Goal: Transaction & Acquisition: Purchase product/service

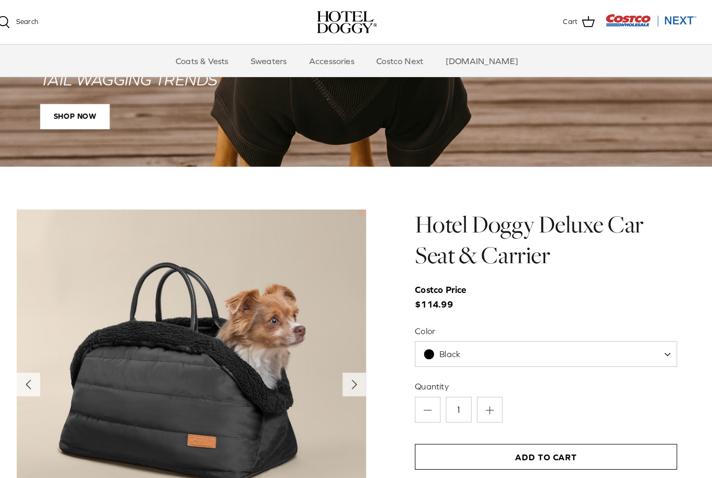
scroll to position [891, 0]
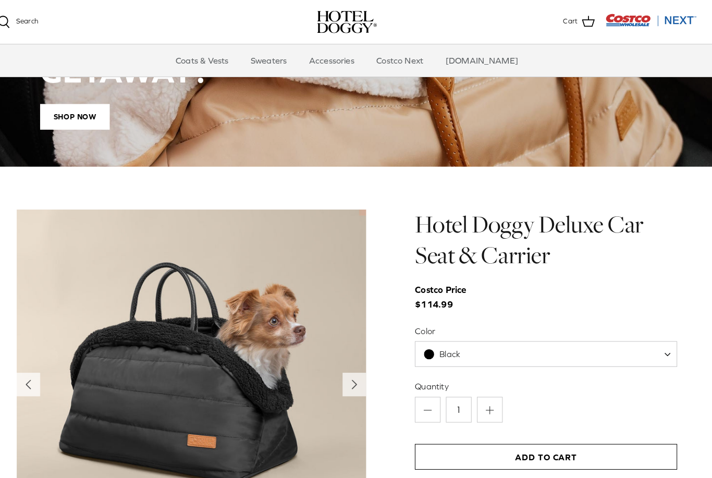
click at [647, 344] on span "Black" at bounding box center [549, 344] width 255 height 25
select select "Tan"
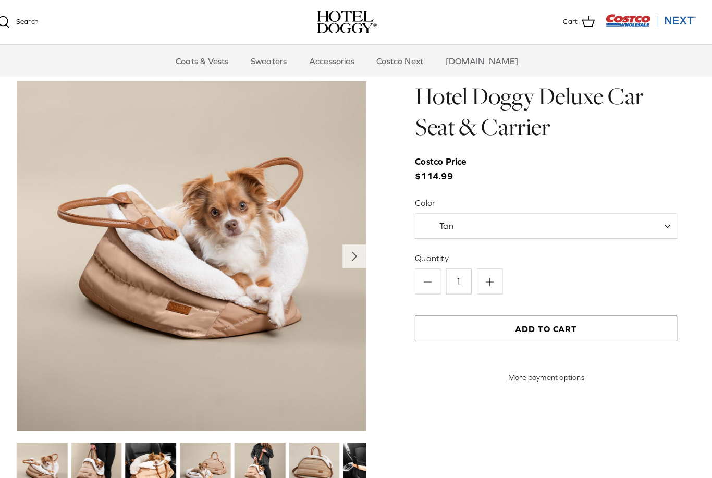
scroll to position [1016, 0]
click at [355, 245] on icon "Right" at bounding box center [363, 249] width 17 height 17
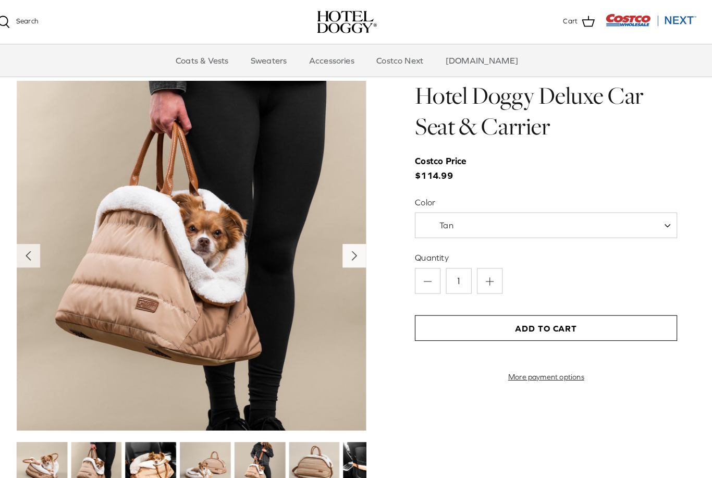
click at [355, 251] on icon "Right" at bounding box center [363, 249] width 17 height 17
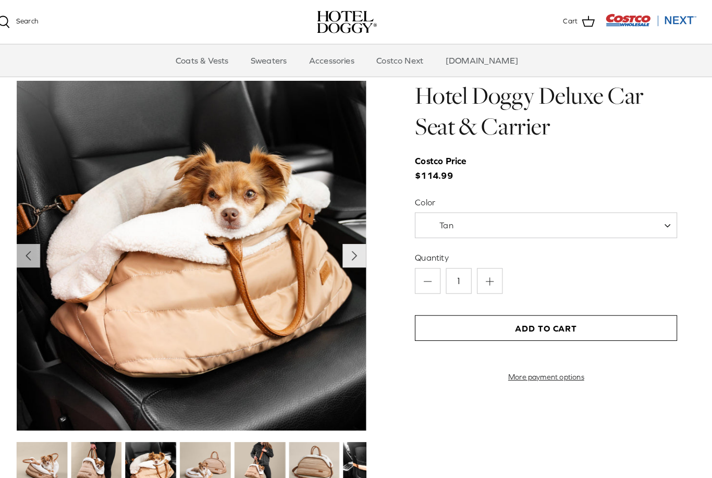
click at [355, 246] on icon "Right" at bounding box center [363, 249] width 17 height 17
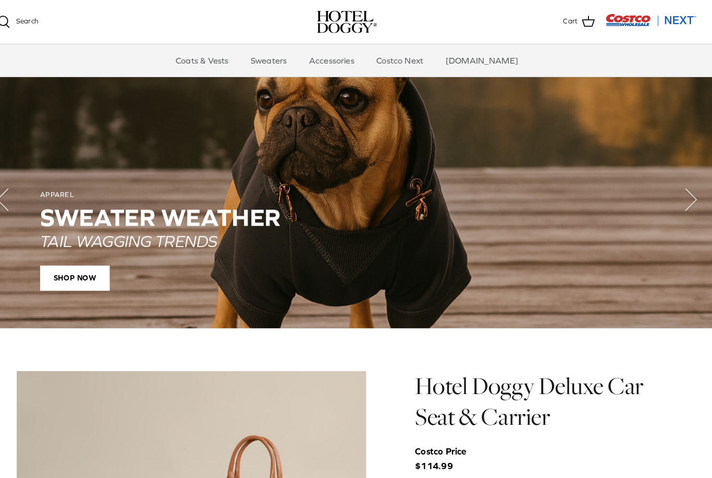
scroll to position [733, 0]
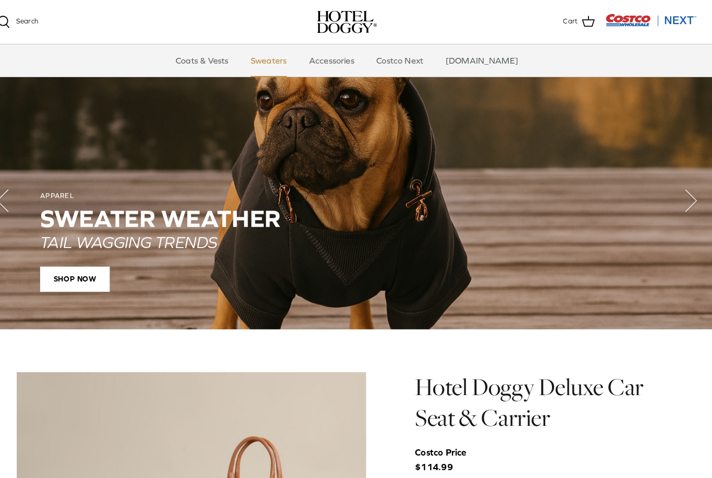
click at [284, 59] on link "Sweaters" at bounding box center [280, 58] width 54 height 31
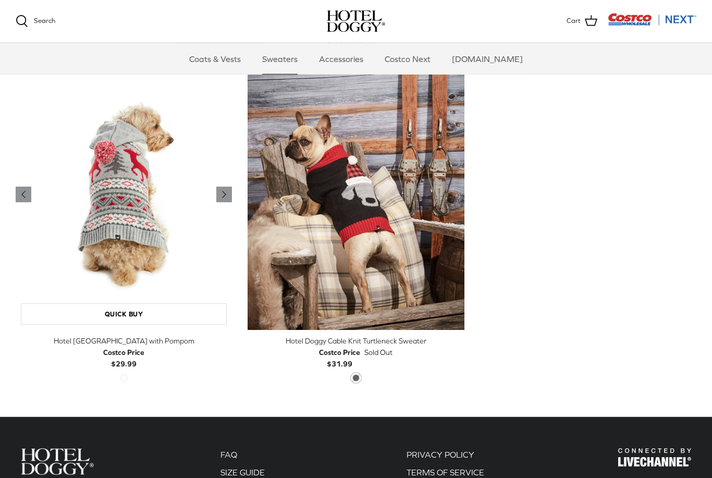
scroll to position [262, 0]
click at [225, 193] on polyline "Previous" at bounding box center [224, 194] width 3 height 6
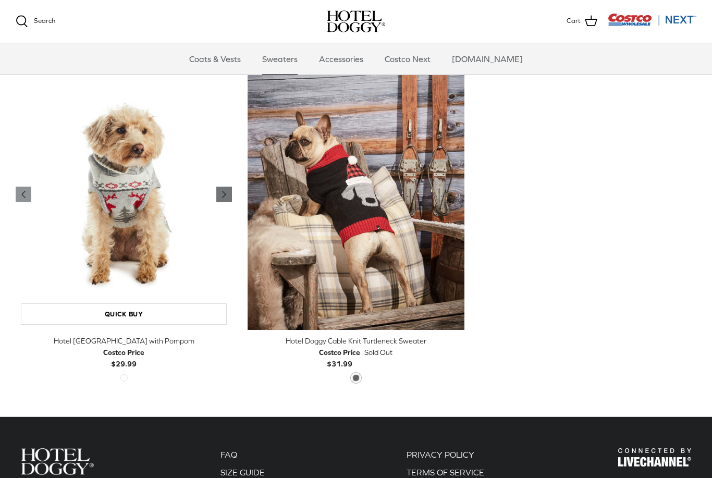
click at [224, 193] on polyline "Previous" at bounding box center [224, 194] width 3 height 6
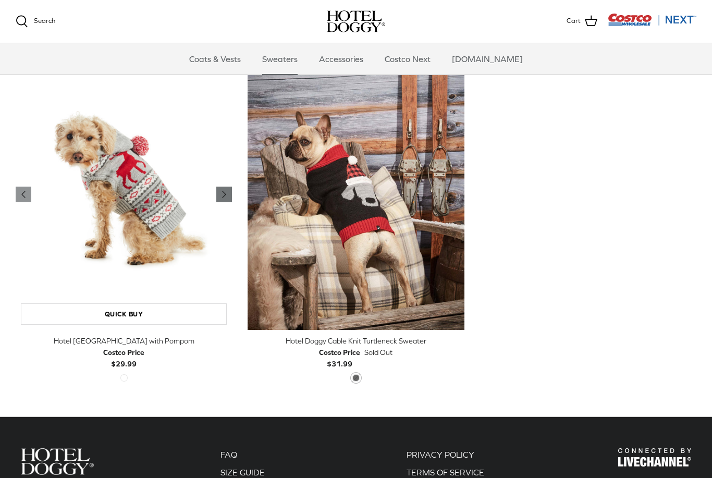
click at [226, 193] on icon "Right" at bounding box center [224, 194] width 13 height 13
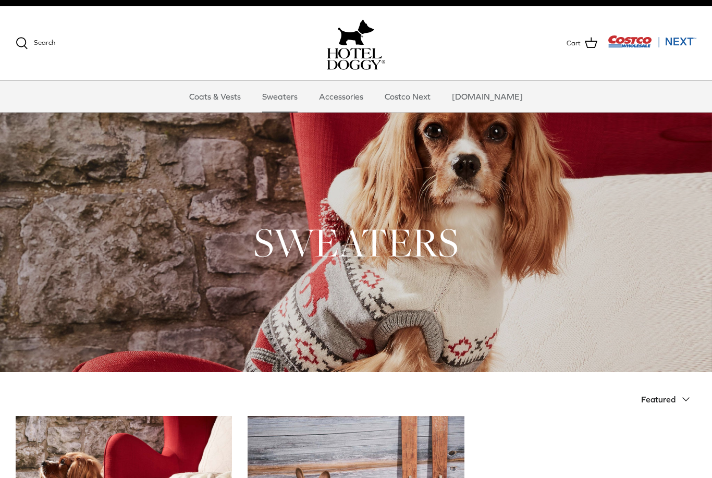
scroll to position [0, 0]
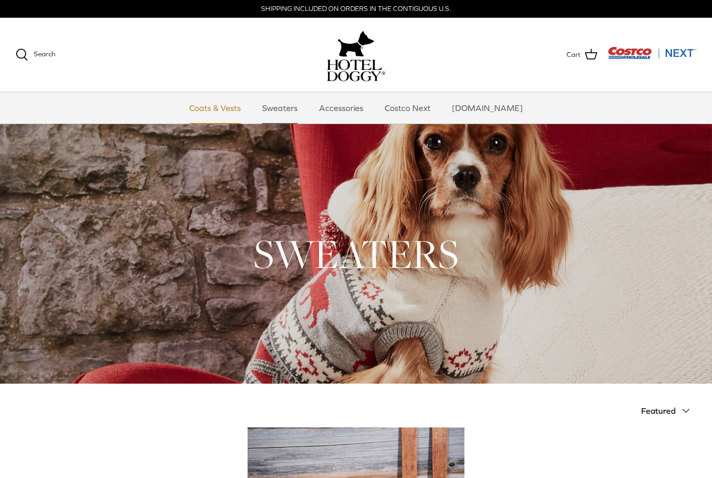
click at [245, 108] on link "Coats & Vests" at bounding box center [215, 107] width 70 height 31
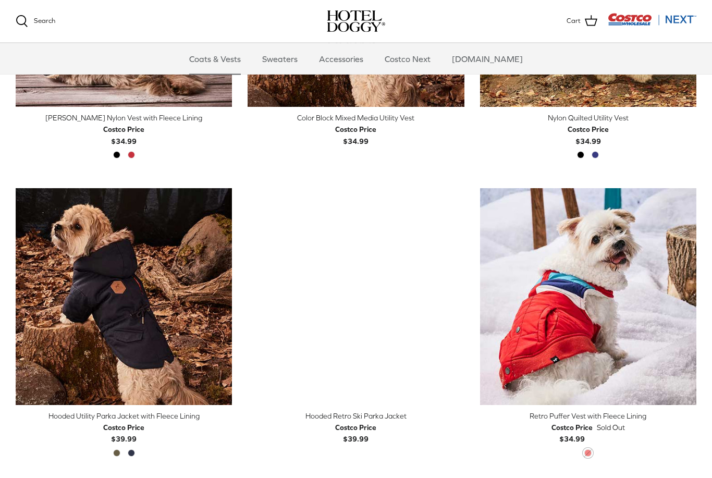
scroll to position [432, 0]
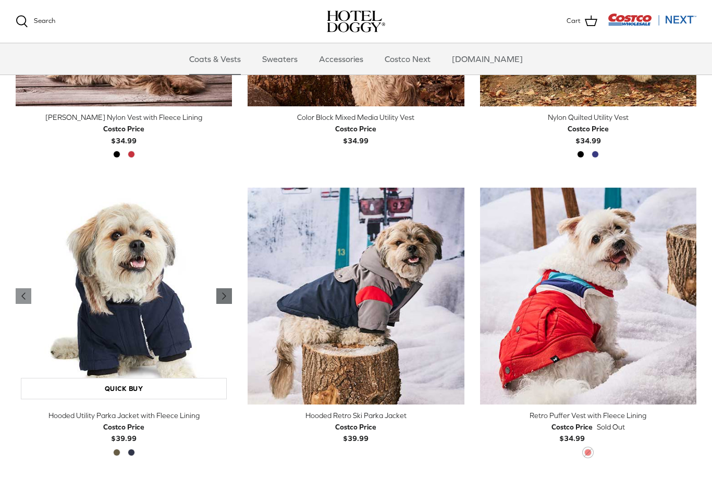
click at [226, 293] on icon "Right" at bounding box center [224, 296] width 13 height 13
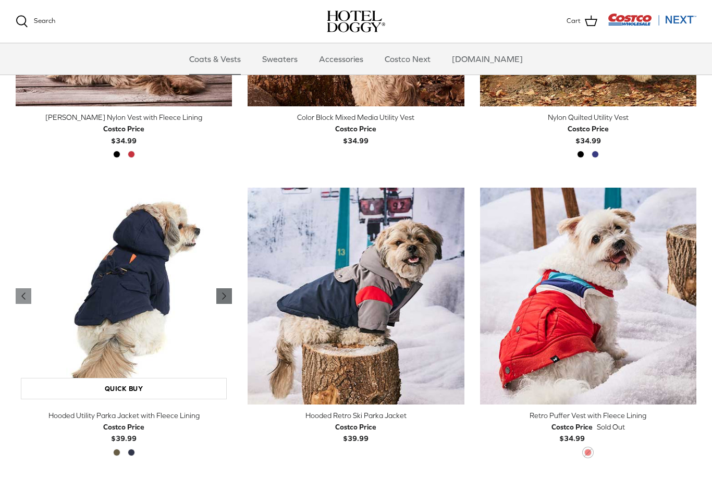
click at [229, 290] on icon "Right" at bounding box center [224, 296] width 13 height 13
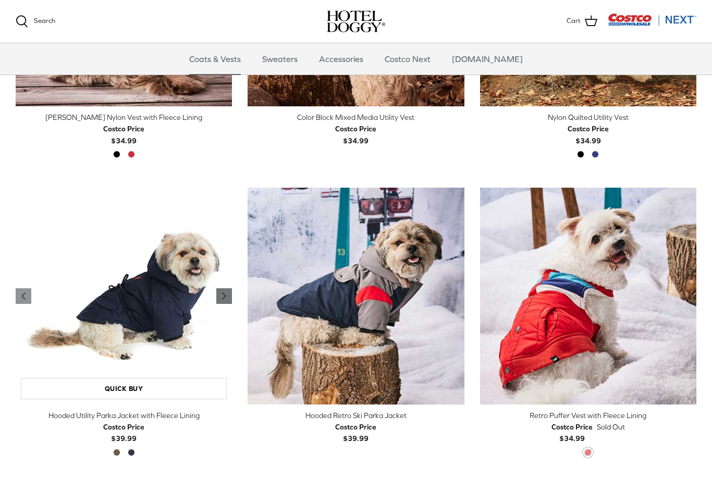
click at [228, 291] on icon "Right" at bounding box center [224, 296] width 13 height 13
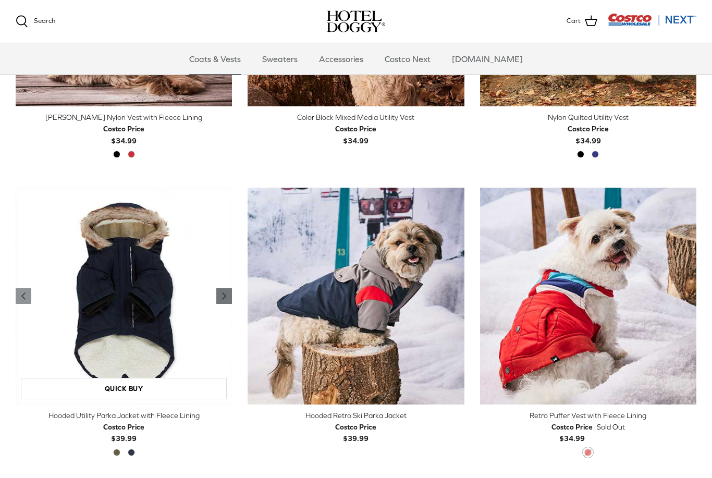
click at [228, 290] on icon "Right" at bounding box center [224, 296] width 13 height 13
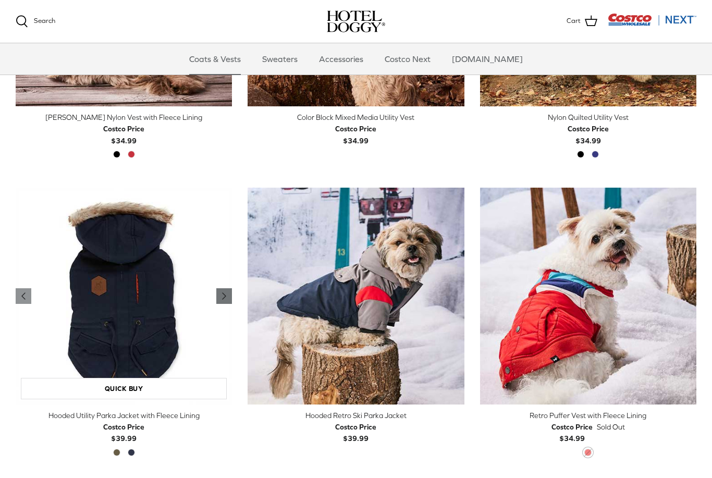
click at [230, 290] on icon "Right" at bounding box center [224, 296] width 13 height 13
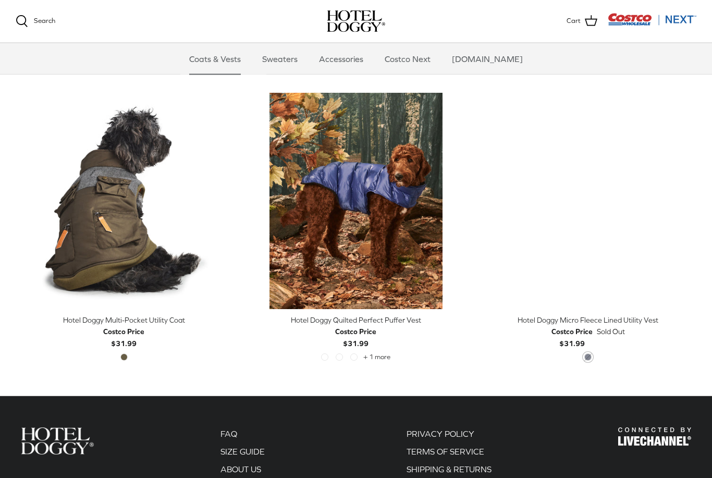
scroll to position [2017, 0]
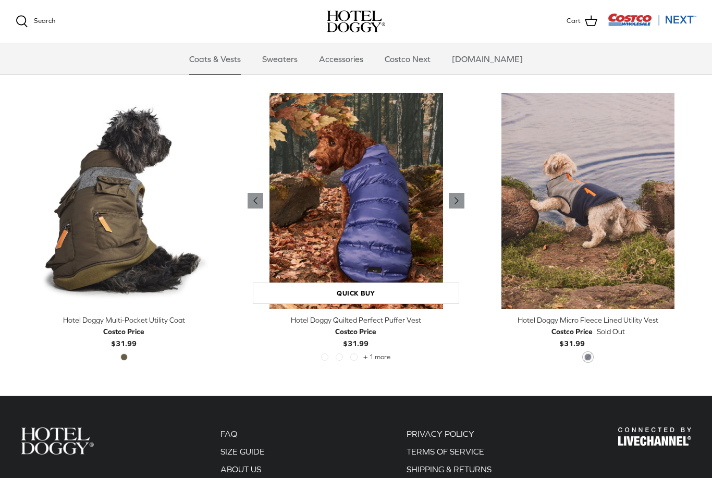
click at [421, 260] on img "Hotel Doggy Quilted Perfect Puffer Vest" at bounding box center [356, 201] width 216 height 216
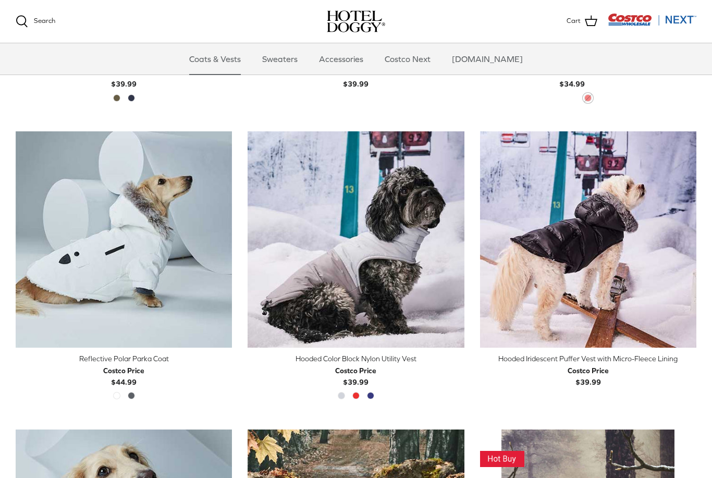
scroll to position [787, 0]
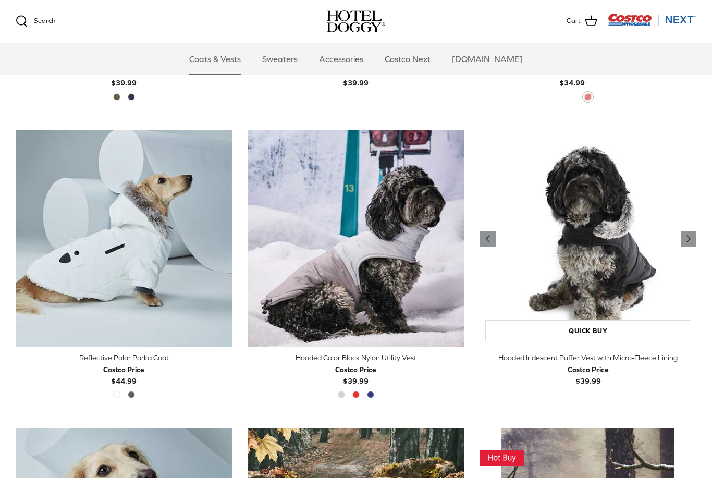
click at [592, 261] on img "Hooded Iridescent Puffer Vest with Micro-Fleece Lining" at bounding box center [588, 238] width 216 height 216
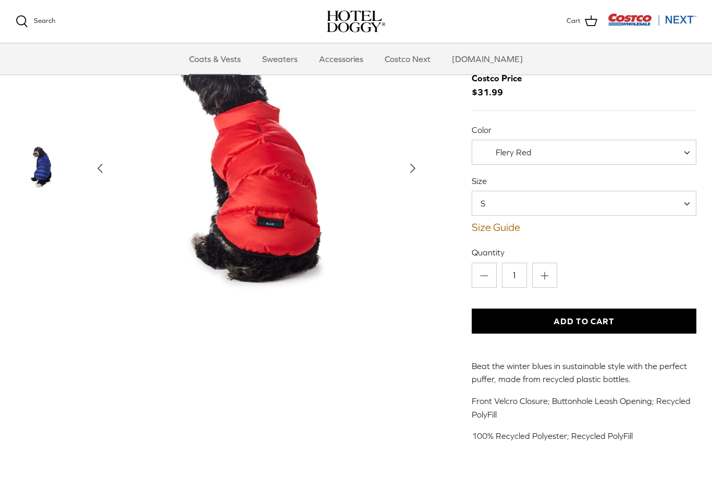
scroll to position [54, 0]
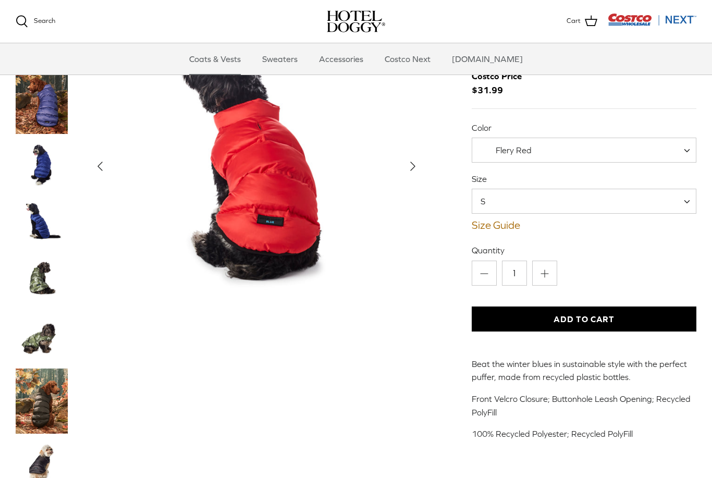
click at [693, 147] on span at bounding box center [691, 150] width 10 height 25
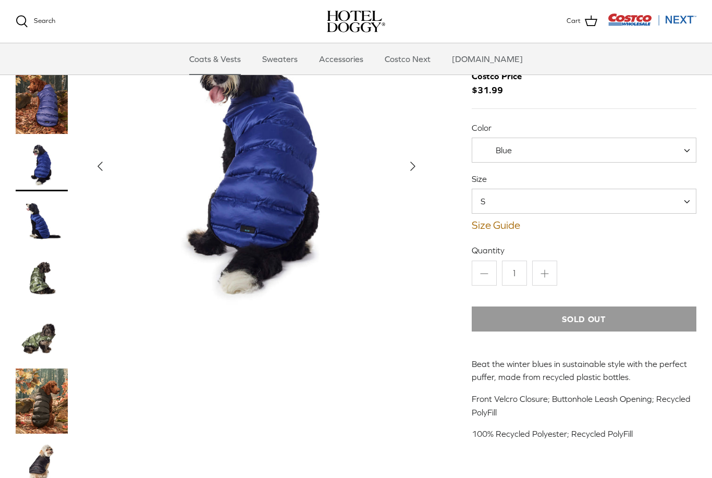
click at [694, 145] on span at bounding box center [691, 150] width 10 height 25
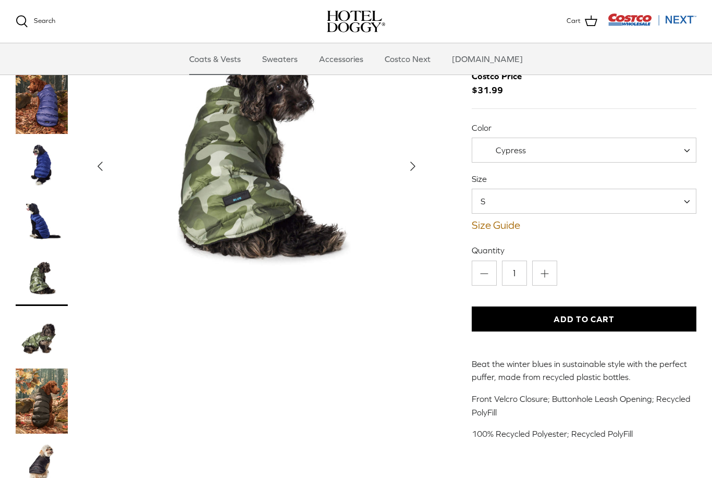
click at [692, 147] on span at bounding box center [691, 150] width 10 height 25
click at [691, 150] on span at bounding box center [691, 150] width 10 height 25
select select "Flery Red"
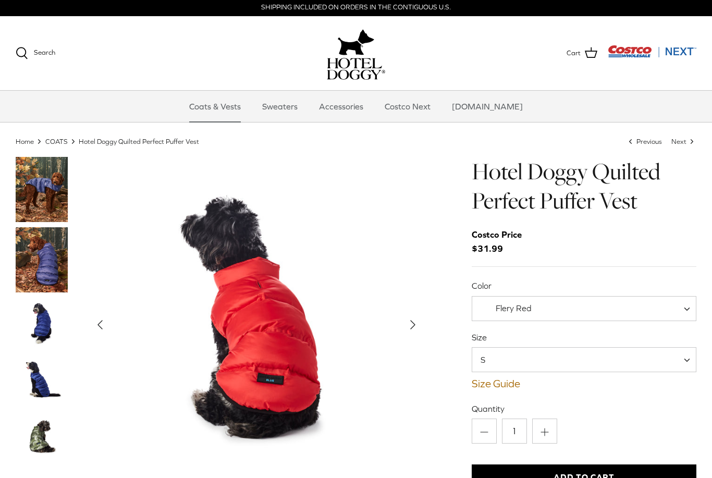
scroll to position [14, 0]
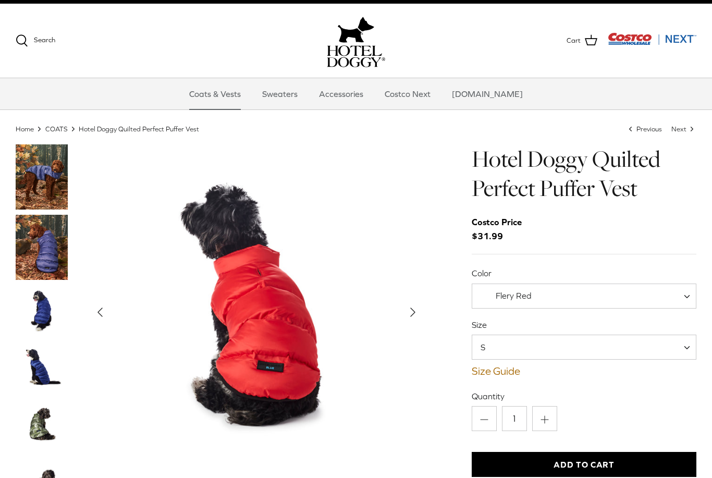
click at [685, 348] on span "S" at bounding box center [584, 347] width 225 height 25
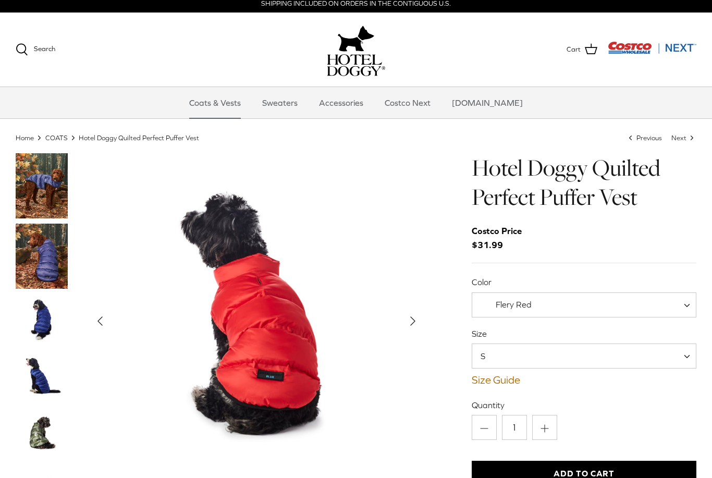
scroll to position [0, 0]
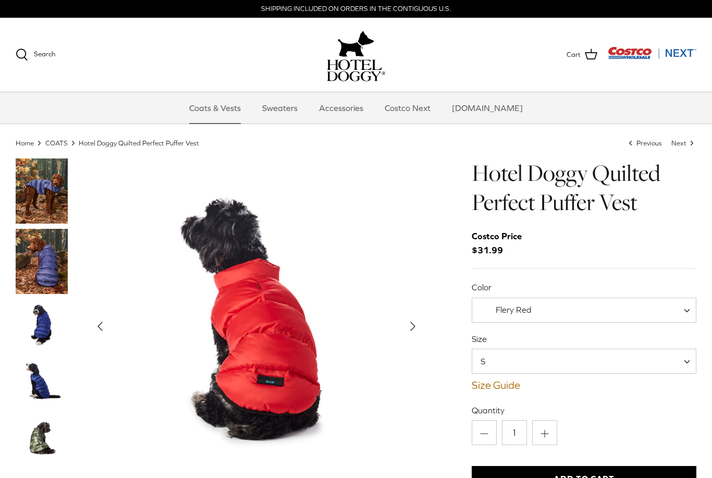
click at [51, 189] on img "Thumbnail Link" at bounding box center [42, 191] width 52 height 65
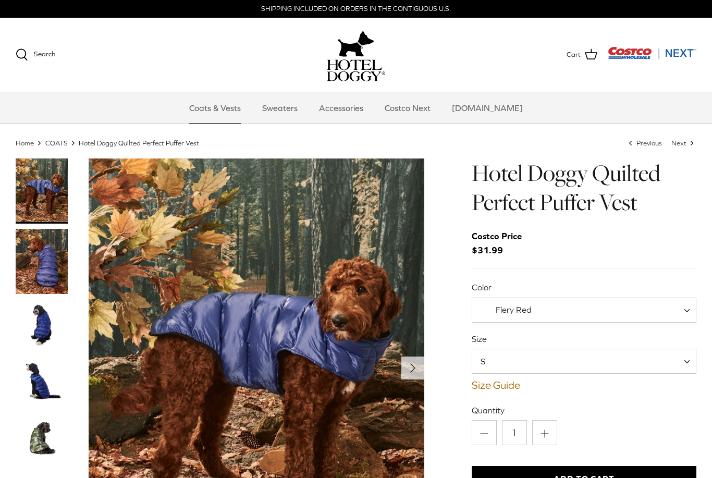
click at [46, 271] on img "Thumbnail Link" at bounding box center [42, 261] width 52 height 65
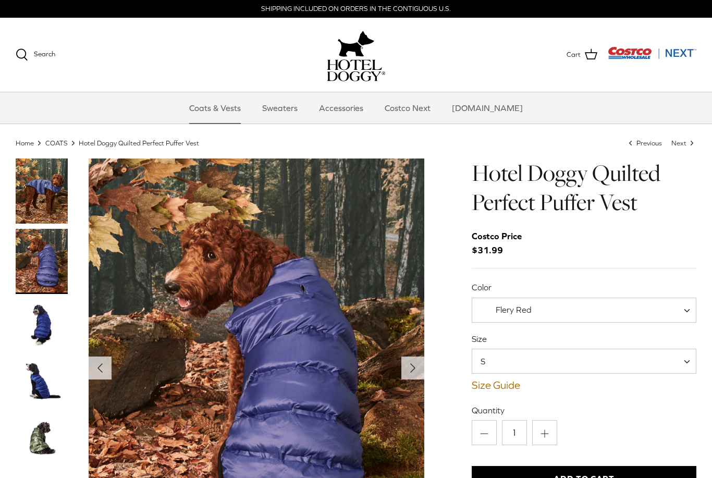
click at [45, 338] on img "Thumbnail Link" at bounding box center [42, 325] width 52 height 52
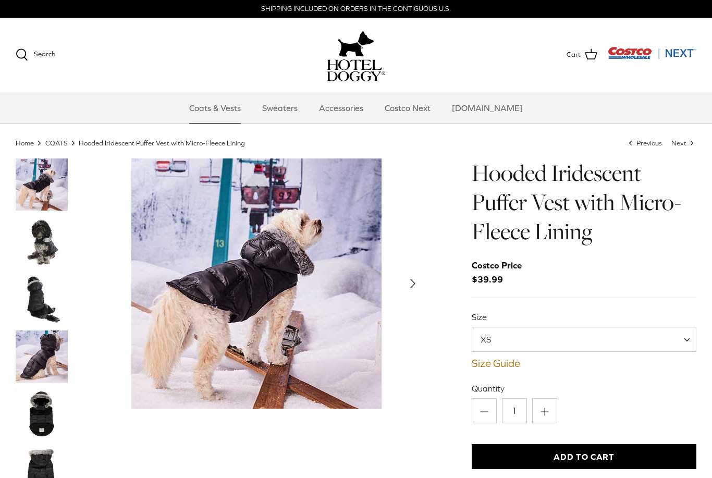
click at [44, 251] on img "Thumbnail Link" at bounding box center [42, 242] width 52 height 52
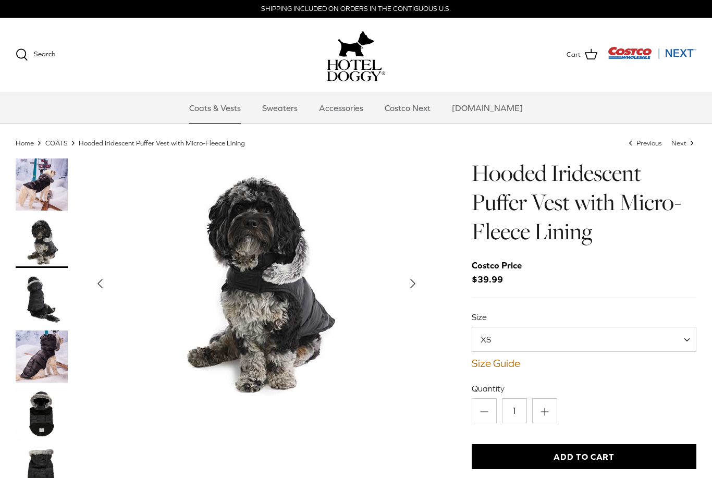
click at [50, 246] on img "Thumbnail Link" at bounding box center [42, 242] width 52 height 52
click at [359, 109] on link "Accessories" at bounding box center [341, 107] width 63 height 31
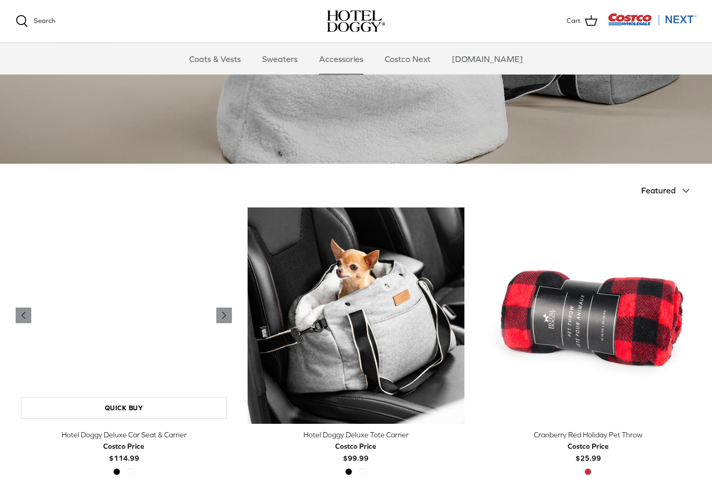
scroll to position [114, 0]
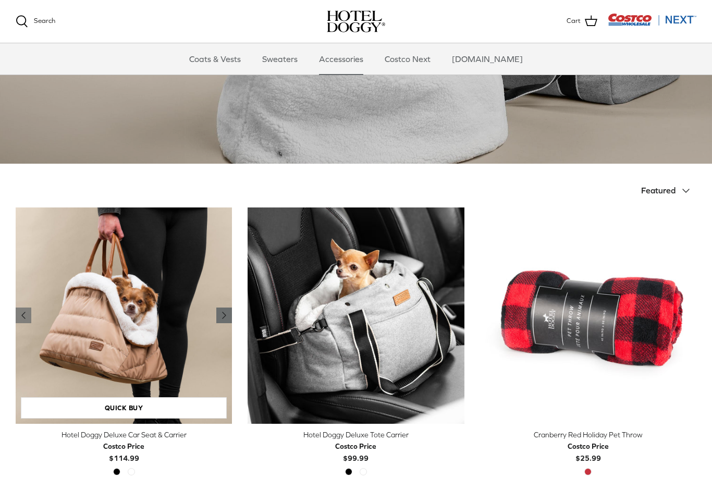
click at [228, 314] on icon "Right" at bounding box center [224, 315] width 13 height 13
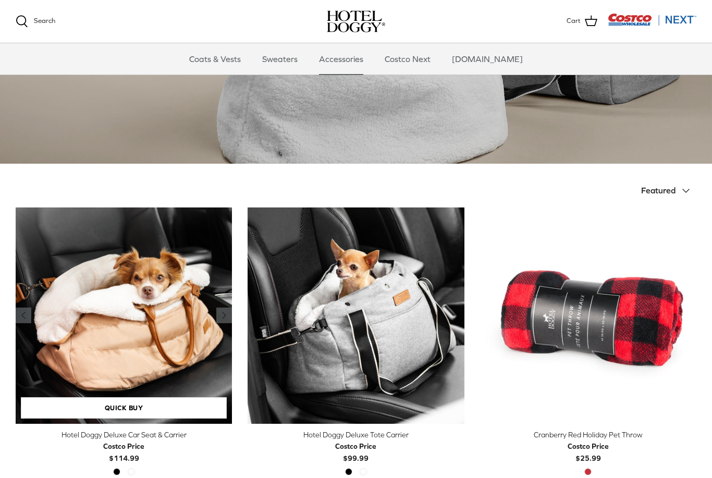
click at [169, 318] on img "Hotel Doggy Deluxe Car Seat & Carrier" at bounding box center [124, 316] width 216 height 216
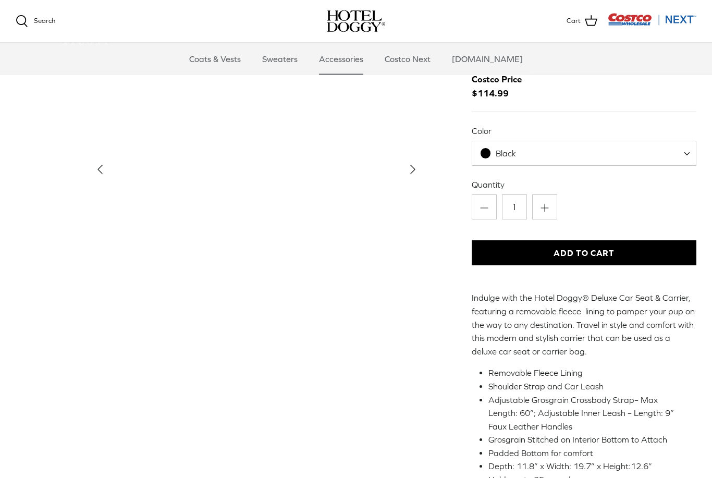
scroll to position [51, 0]
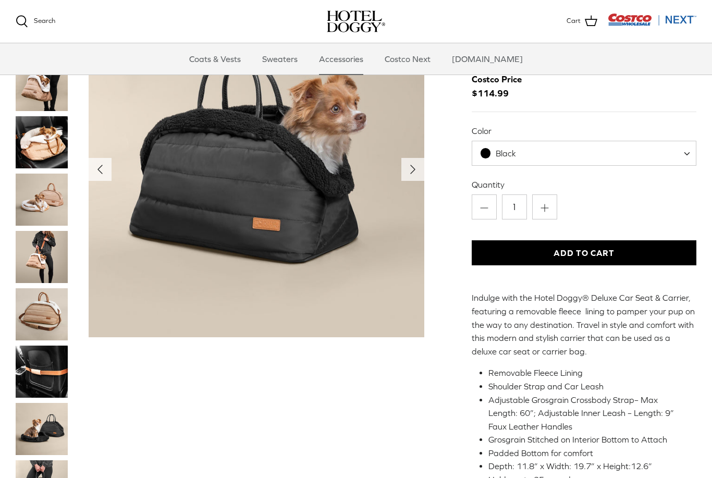
click at [55, 198] on img "Thumbnail Link" at bounding box center [42, 200] width 52 height 52
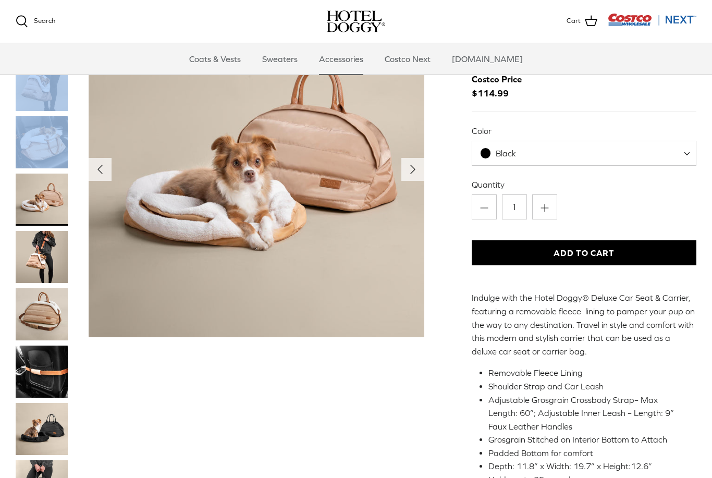
click at [689, 151] on span at bounding box center [691, 153] width 10 height 25
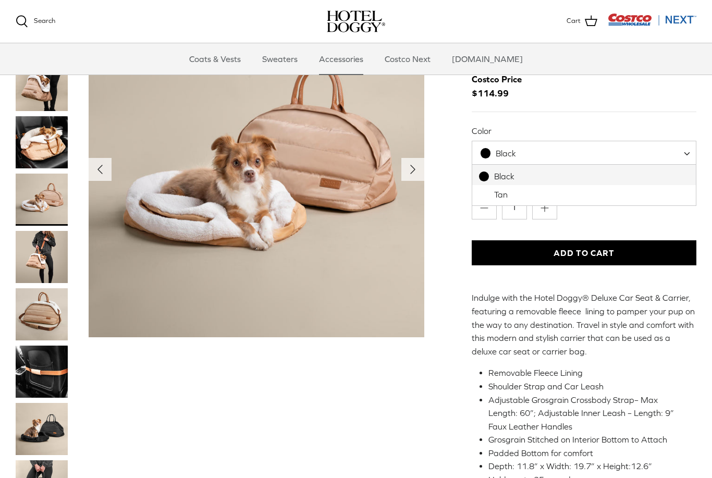
select select "Tan"
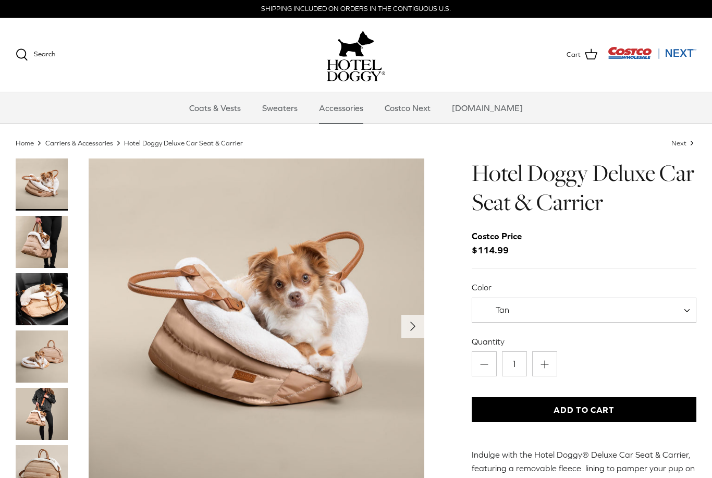
click at [48, 347] on img "Thumbnail Link" at bounding box center [42, 357] width 52 height 52
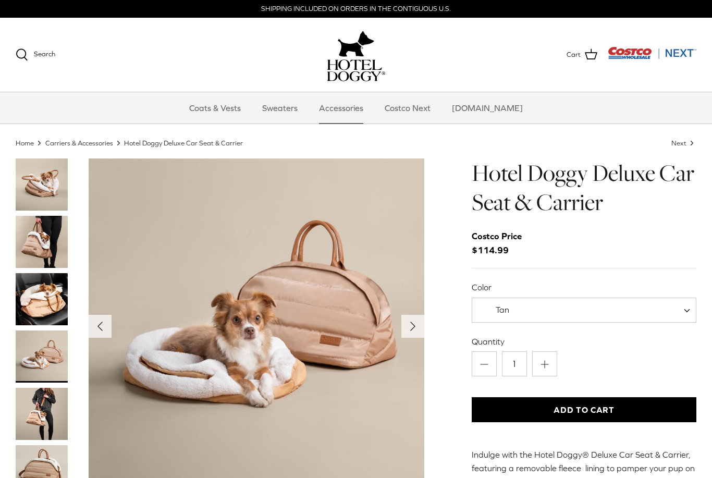
click at [51, 246] on img "Thumbnail Link" at bounding box center [42, 242] width 52 height 52
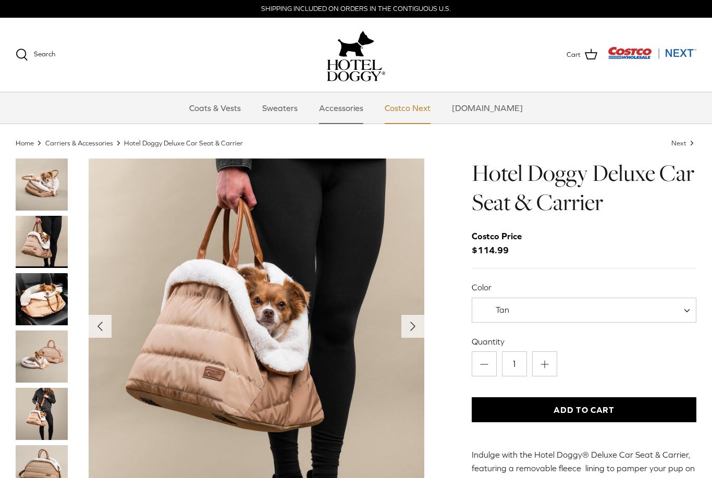
click at [439, 108] on link "Costco Next" at bounding box center [407, 107] width 65 height 31
